Goal: Transaction & Acquisition: Purchase product/service

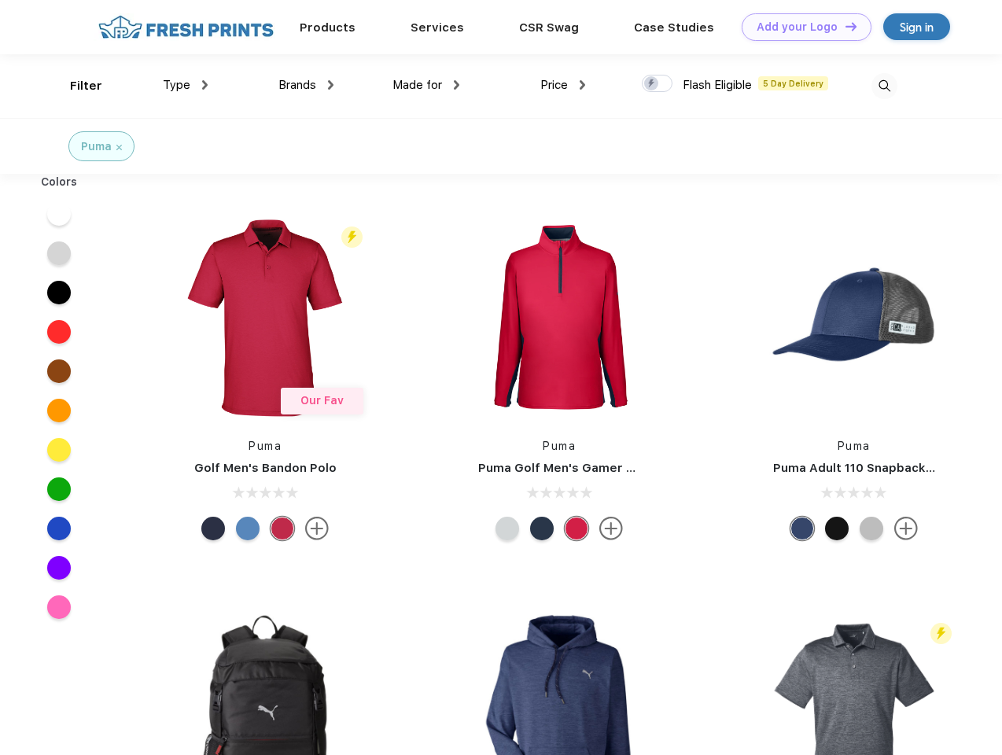
click at [801, 27] on link "Add your Logo Design Tool" at bounding box center [807, 27] width 130 height 28
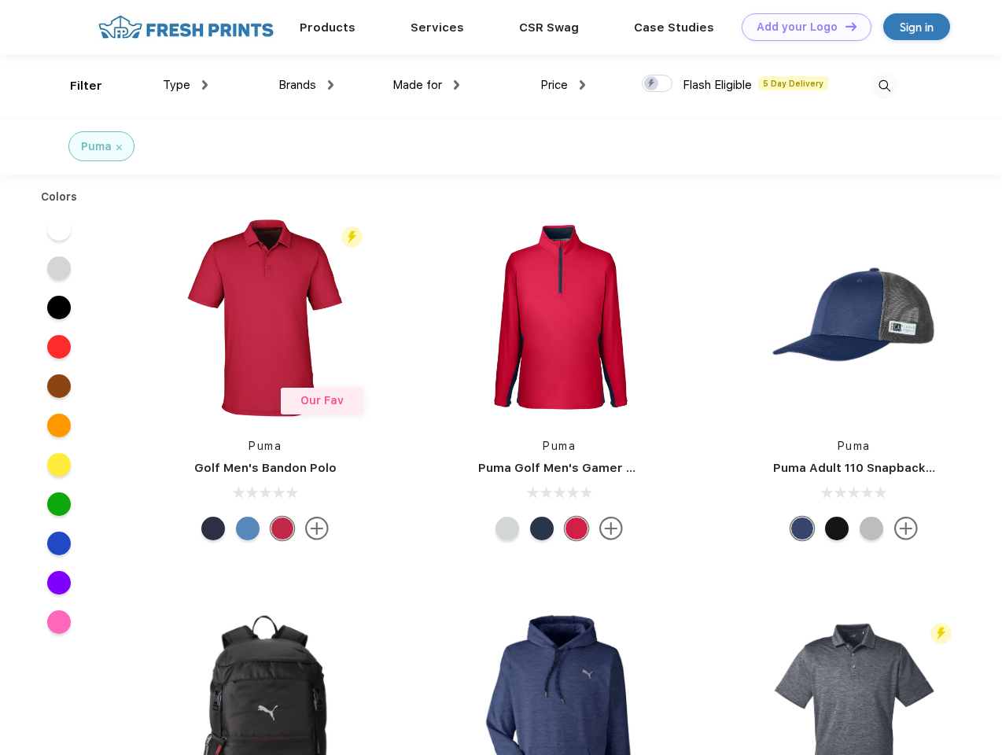
click at [0, 0] on div "Design Tool" at bounding box center [0, 0] width 0 height 0
click at [844, 26] on link "Add your Logo Design Tool" at bounding box center [807, 27] width 130 height 28
click at [76, 86] on div "Filter" at bounding box center [86, 86] width 32 height 18
click at [186, 85] on span "Type" at bounding box center [177, 85] width 28 height 14
click at [306, 85] on span "Brands" at bounding box center [297, 85] width 38 height 14
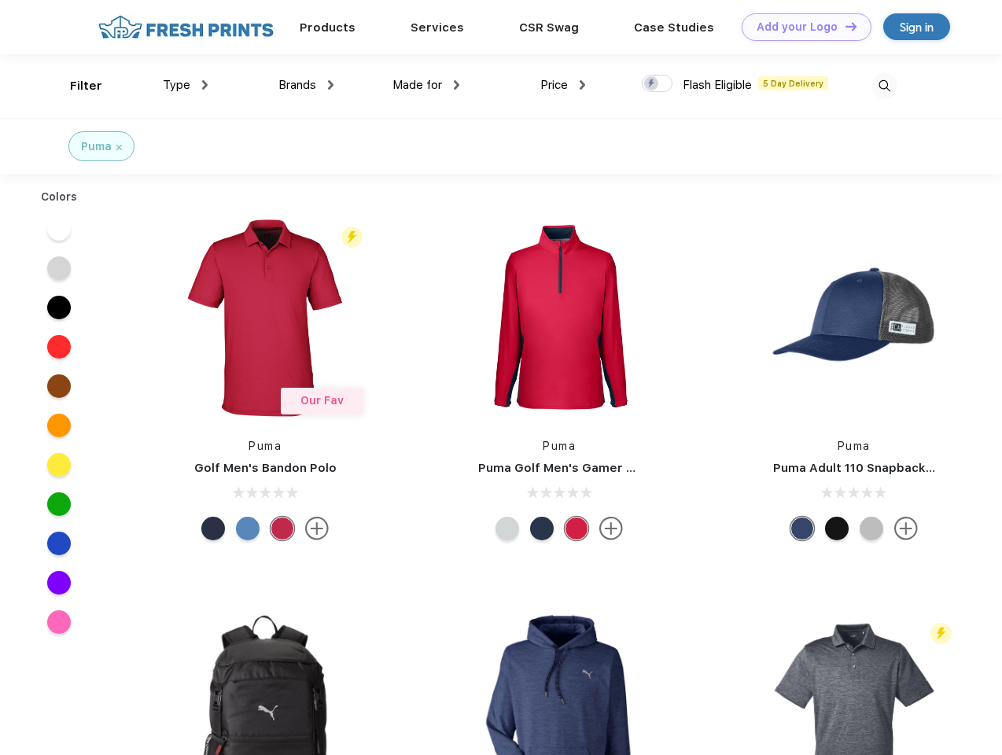
click at [426, 85] on span "Made for" at bounding box center [417, 85] width 50 height 14
click at [563, 85] on span "Price" at bounding box center [554, 85] width 28 height 14
click at [658, 84] on div at bounding box center [657, 83] width 31 height 17
click at [652, 84] on input "checkbox" at bounding box center [647, 79] width 10 height 10
click at [884, 86] on img at bounding box center [884, 86] width 26 height 26
